Goal: Task Accomplishment & Management: Use online tool/utility

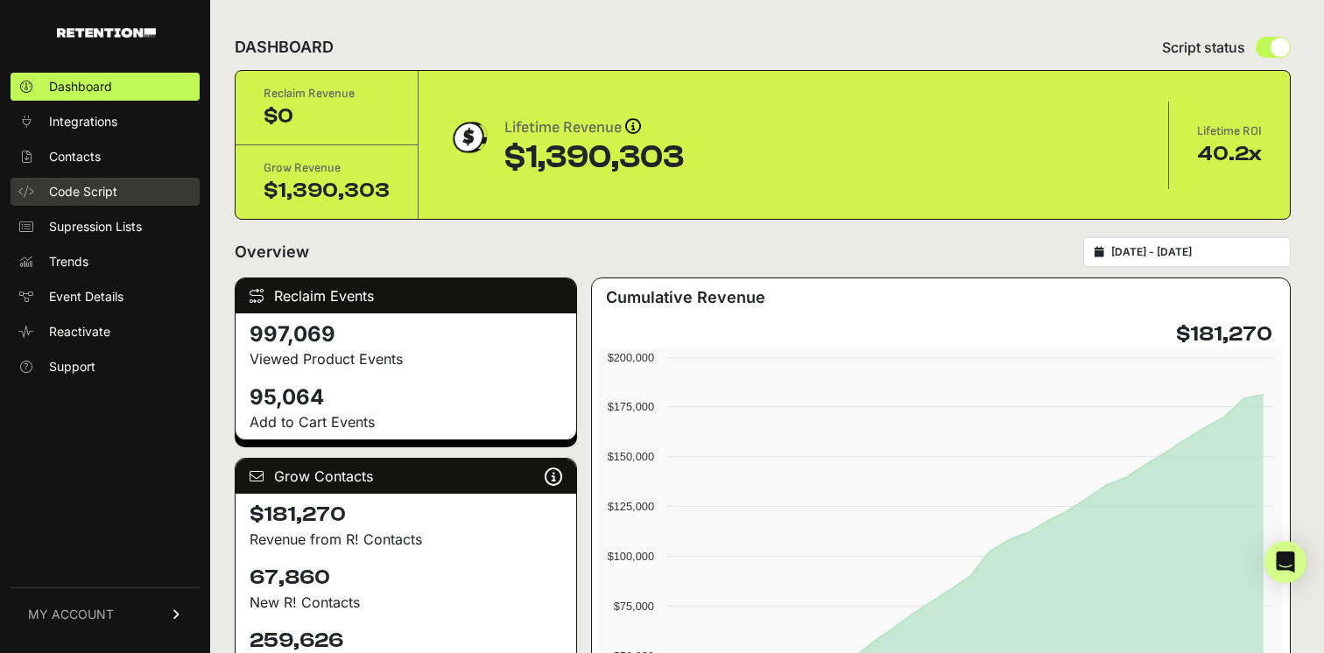
click at [133, 196] on link "Code Script" at bounding box center [105, 192] width 189 height 28
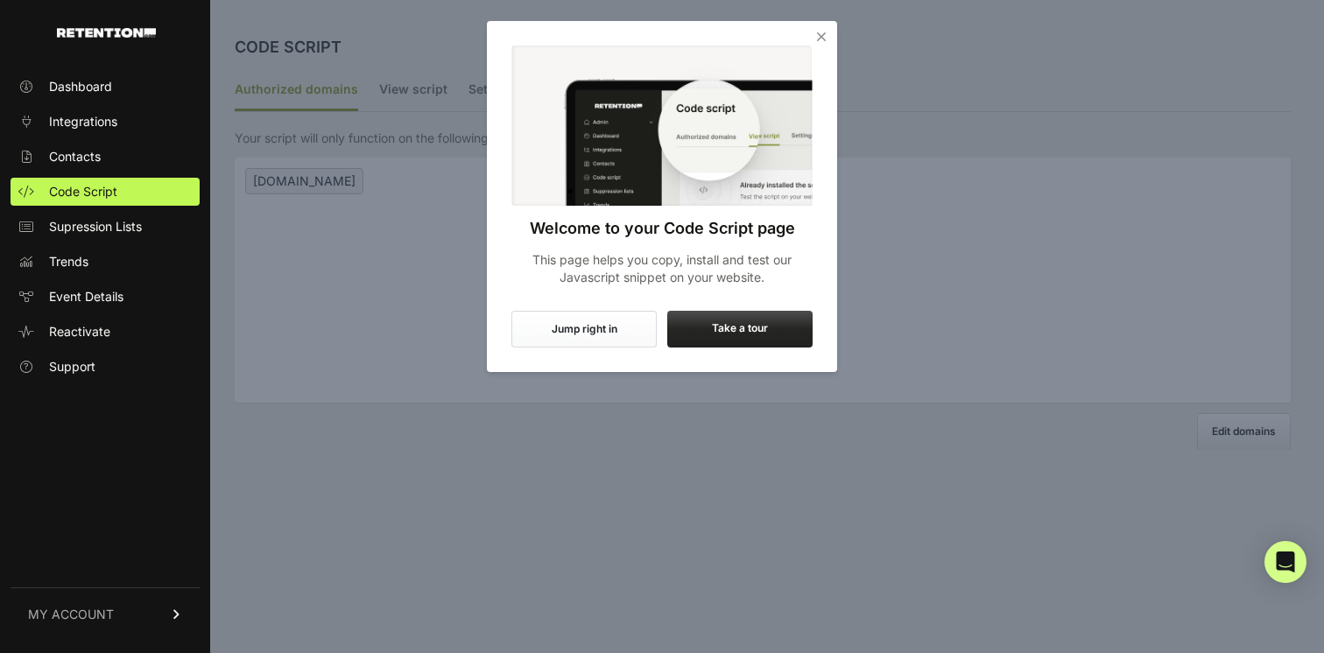
click at [836, 30] on div "Welcome to your Code Script page This page helps you copy, install and test our…" at bounding box center [662, 166] width 350 height 290
click at [820, 35] on icon "Close" at bounding box center [822, 37] width 18 height 18
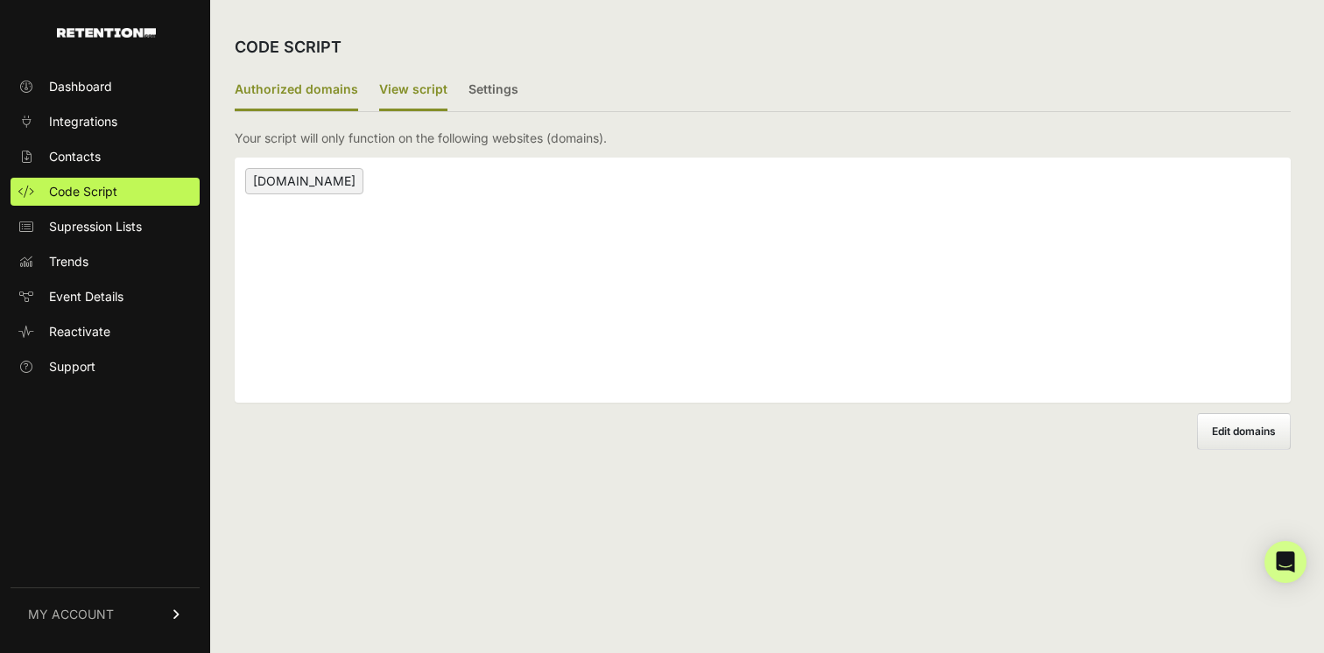
click at [415, 94] on label "View script" at bounding box center [413, 90] width 68 height 41
click at [0, 0] on input "View script" at bounding box center [0, 0] width 0 height 0
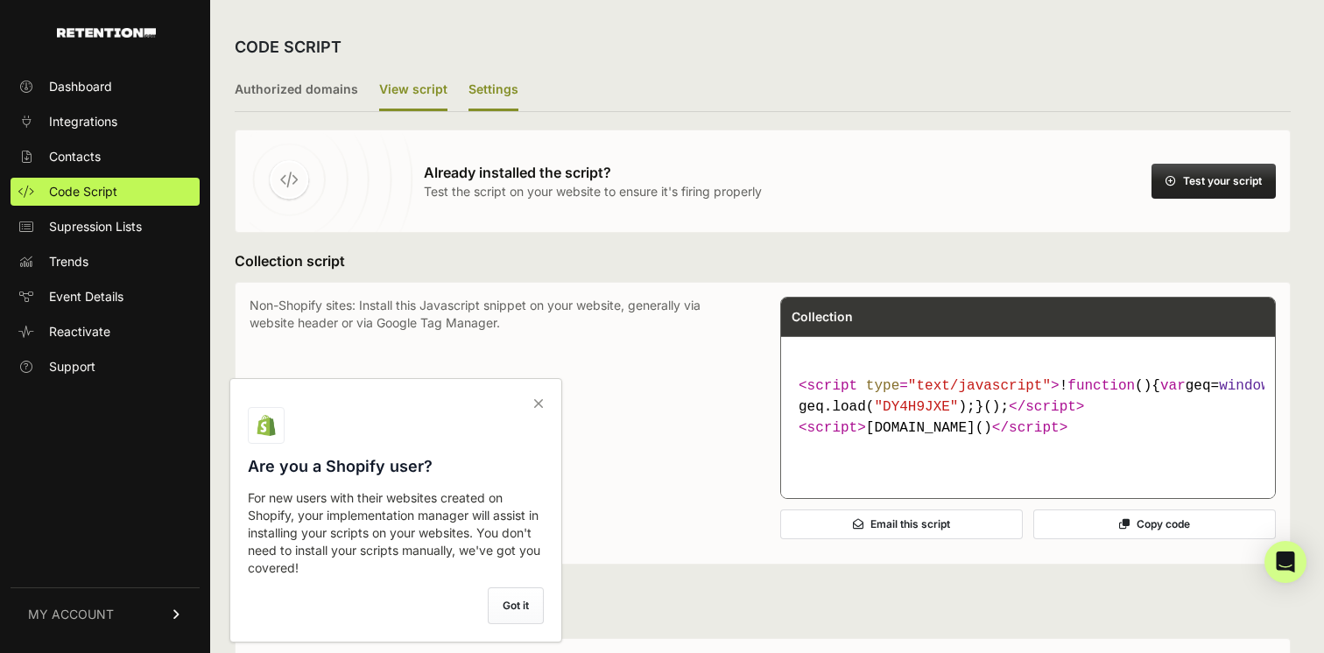
click at [493, 87] on label "Settings" at bounding box center [494, 90] width 50 height 41
click at [0, 0] on input "Settings" at bounding box center [0, 0] width 0 height 0
